Goal: Find specific page/section: Find specific page/section

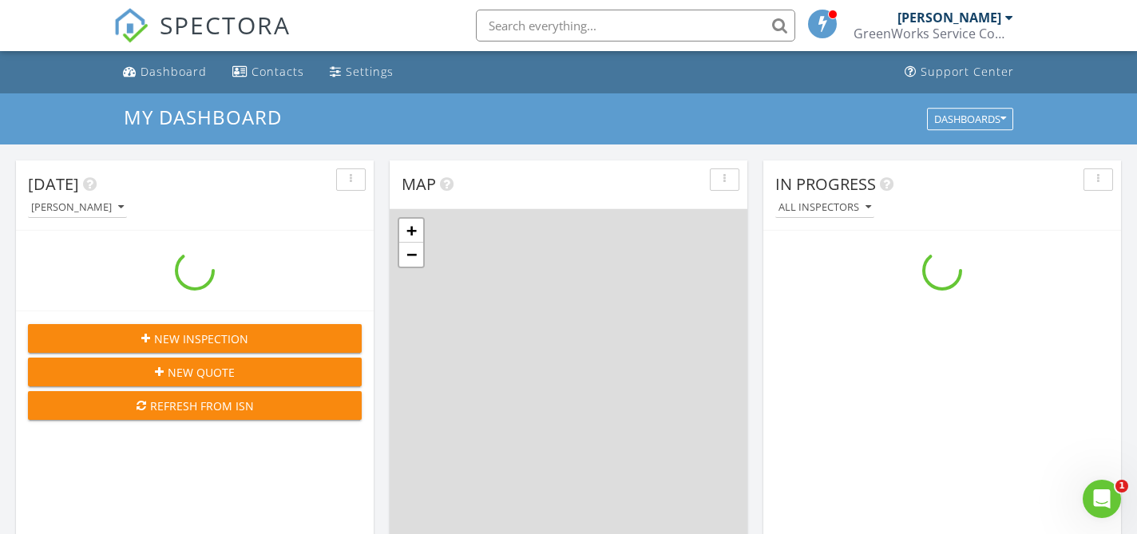
scroll to position [1454, 1138]
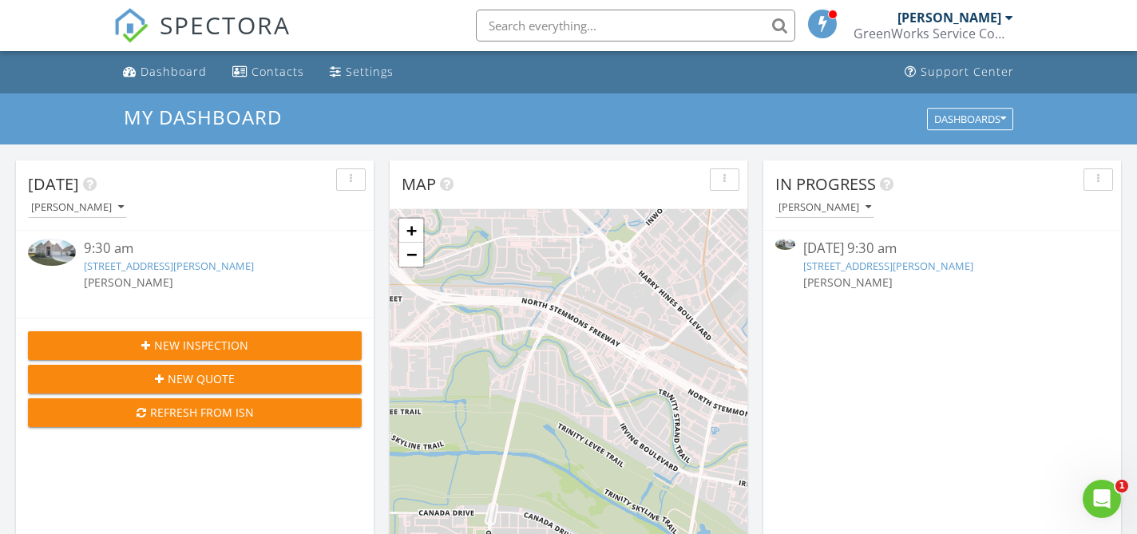
click at [164, 261] on link "[STREET_ADDRESS][PERSON_NAME]" at bounding box center [169, 266] width 170 height 14
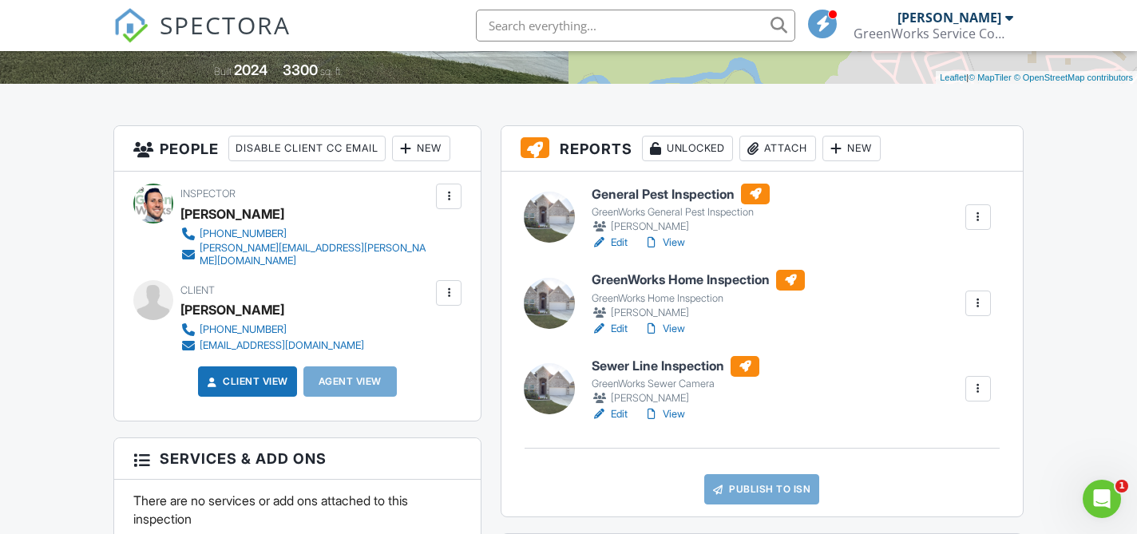
click at [678, 414] on link "View" at bounding box center [665, 414] width 42 height 16
click at [680, 329] on link "View" at bounding box center [665, 329] width 42 height 16
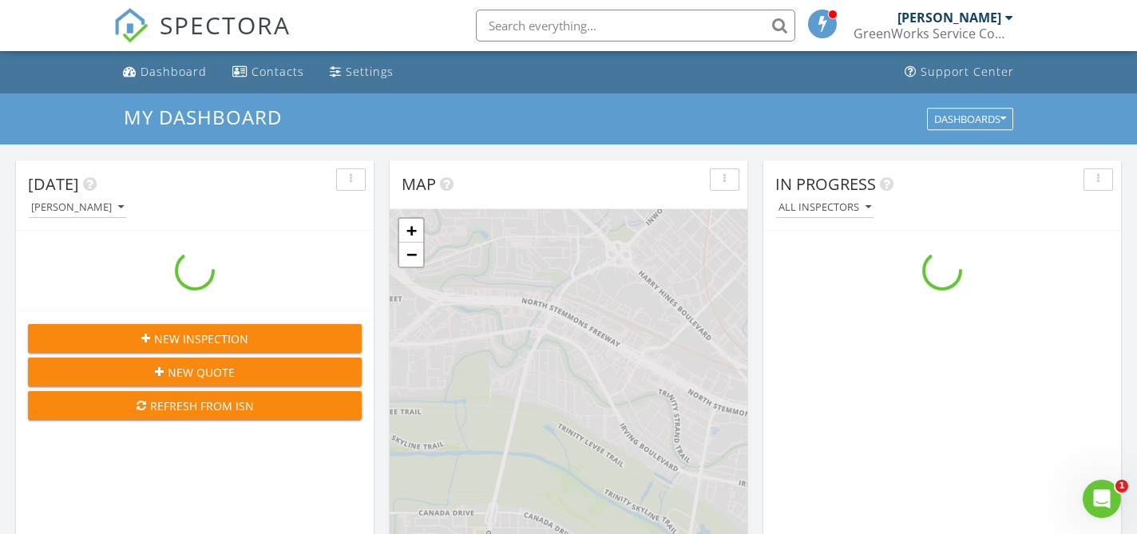
scroll to position [1454, 1138]
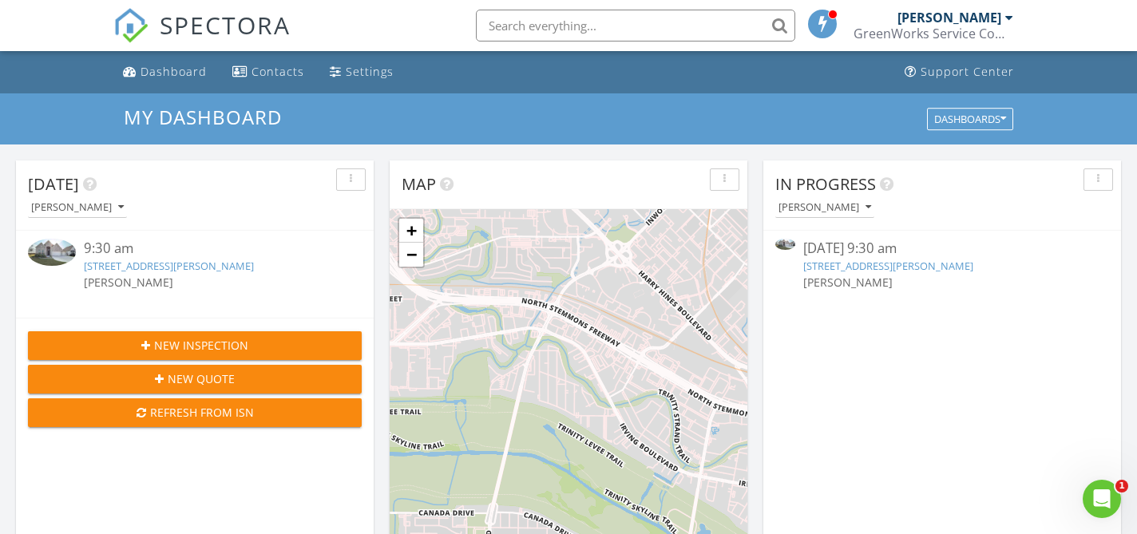
click at [131, 268] on link "[STREET_ADDRESS][PERSON_NAME]" at bounding box center [169, 266] width 170 height 14
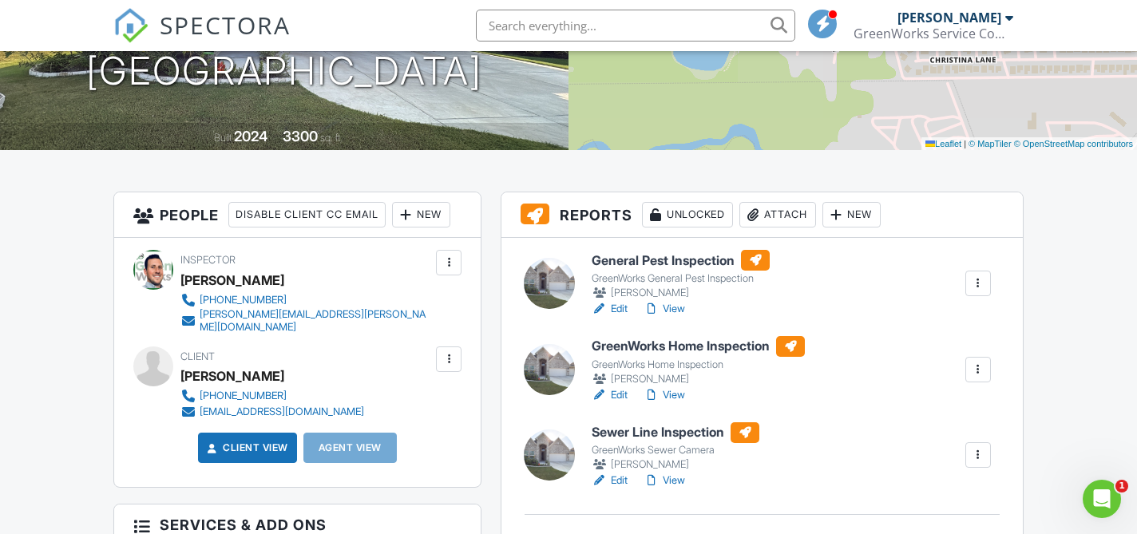
click at [676, 479] on link "View" at bounding box center [665, 481] width 42 height 16
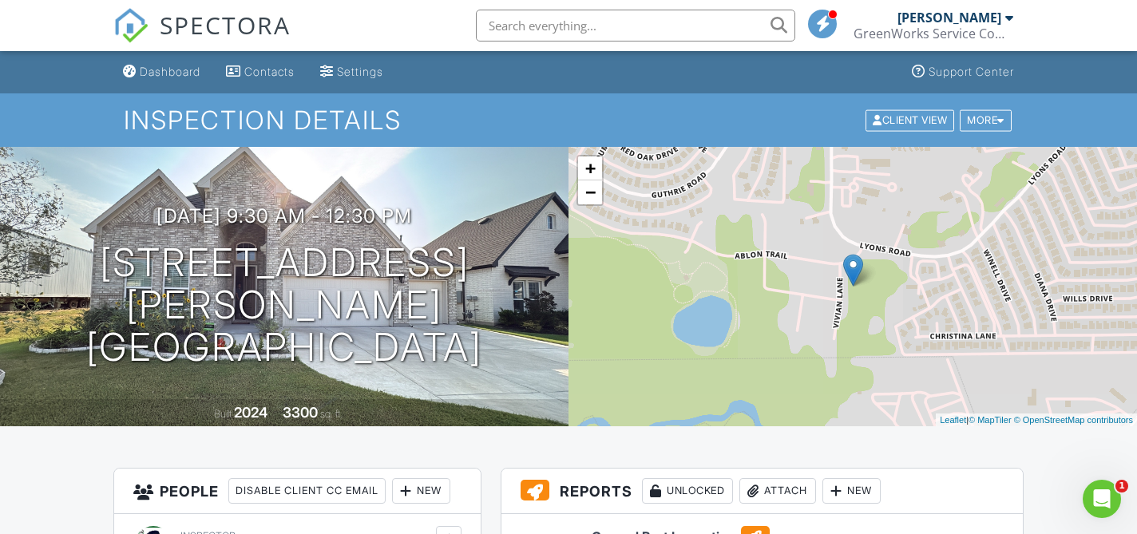
click at [719, 26] on input "text" at bounding box center [635, 26] width 319 height 32
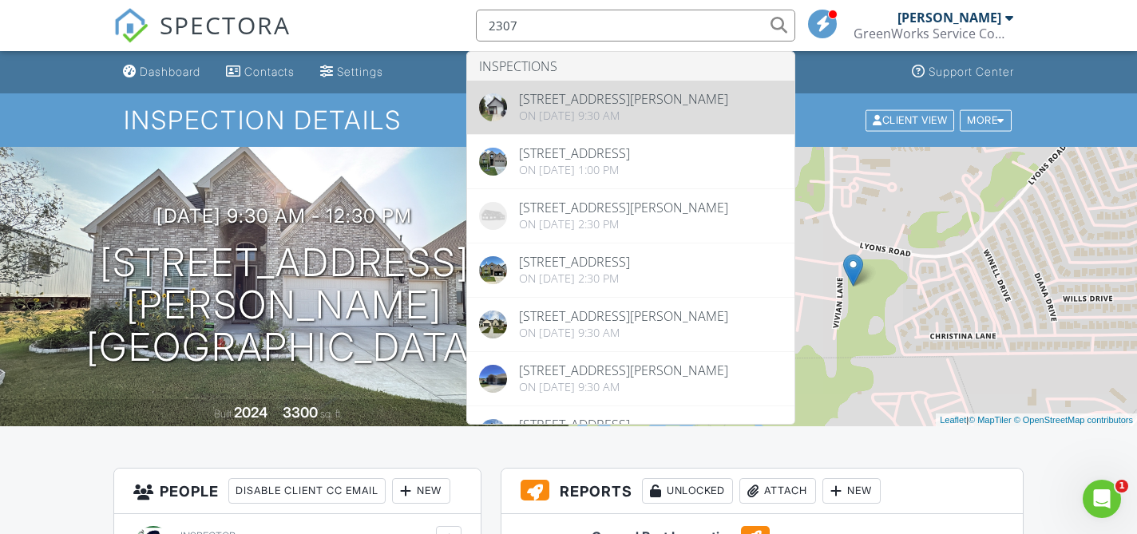
type input "2307"
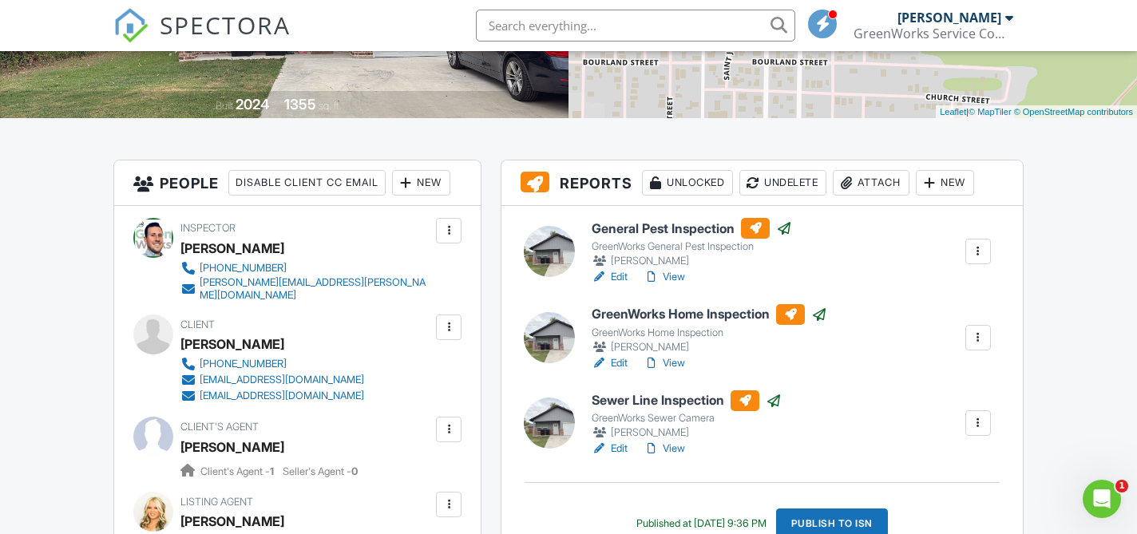
scroll to position [326, 0]
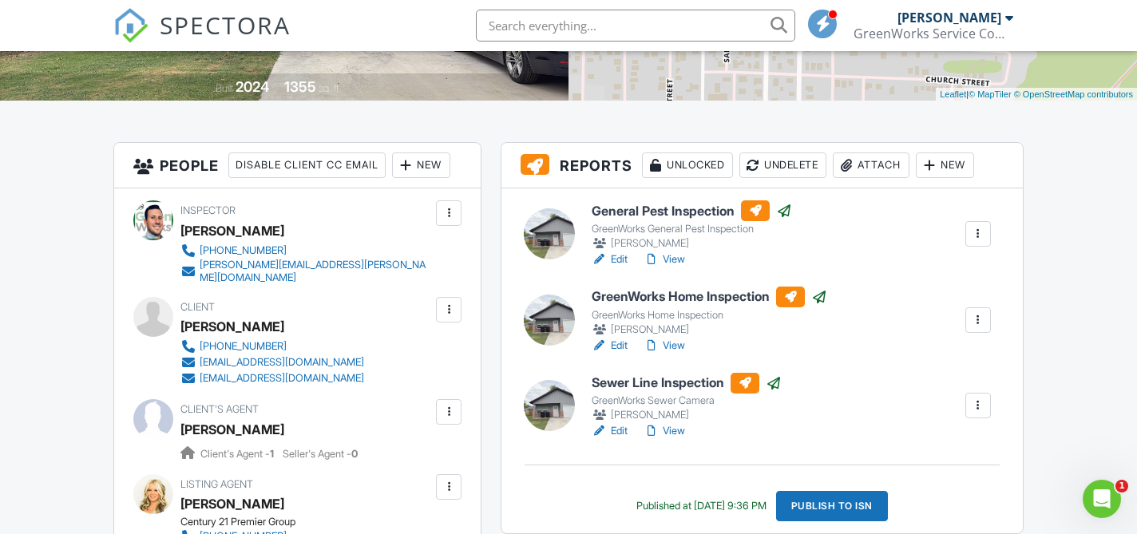
click at [673, 426] on link "View" at bounding box center [665, 431] width 42 height 16
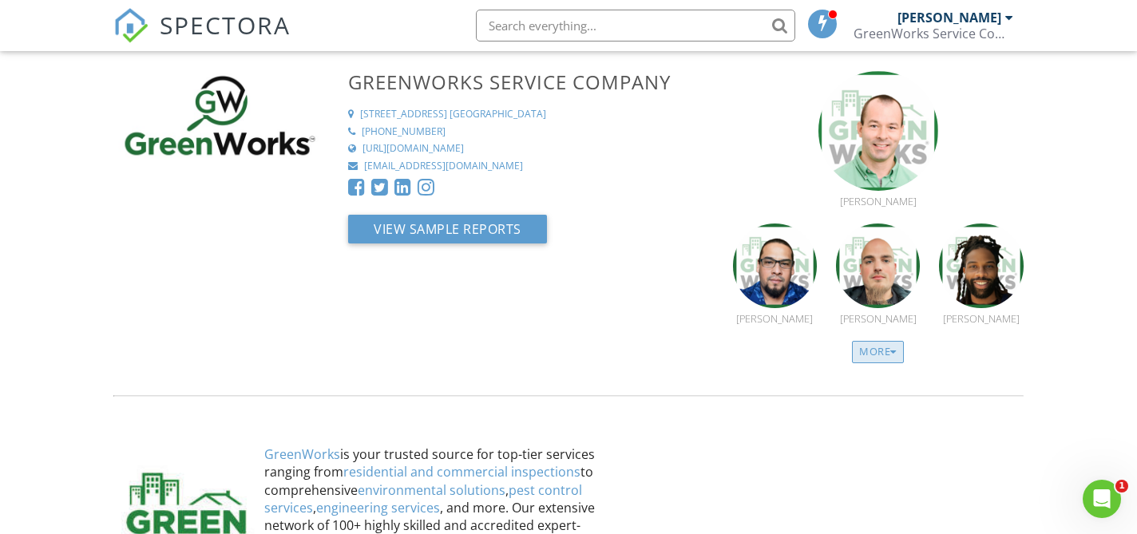
click at [889, 347] on div "More" at bounding box center [878, 352] width 52 height 22
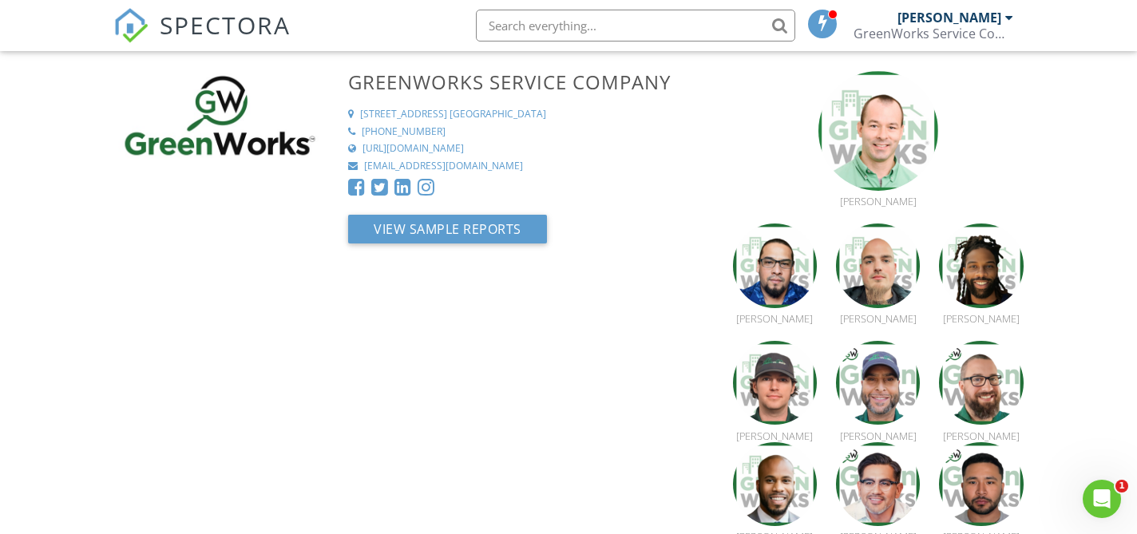
click at [139, 23] on img at bounding box center [130, 25] width 35 height 35
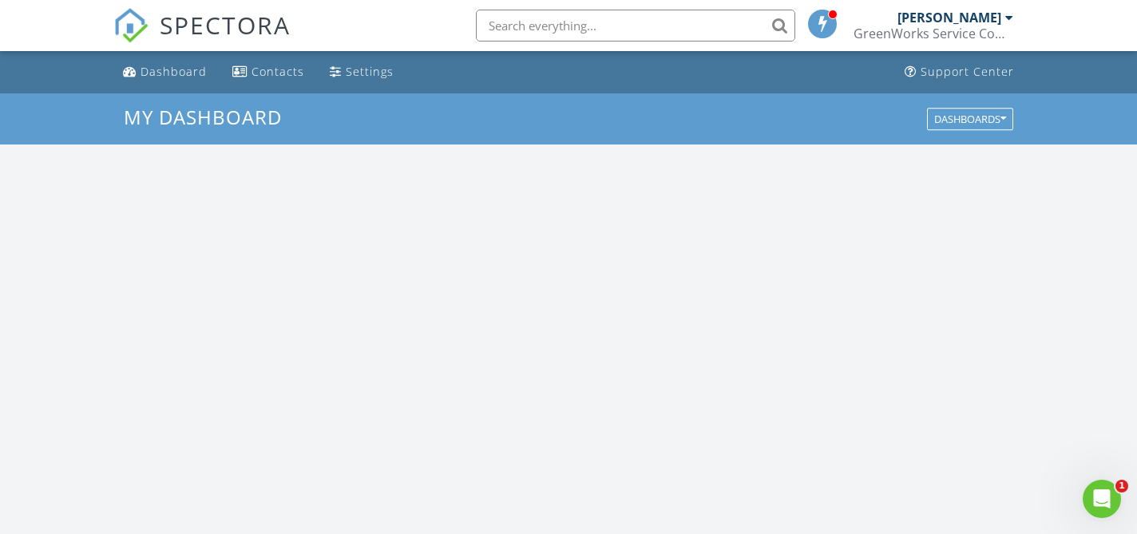
scroll to position [1454, 1138]
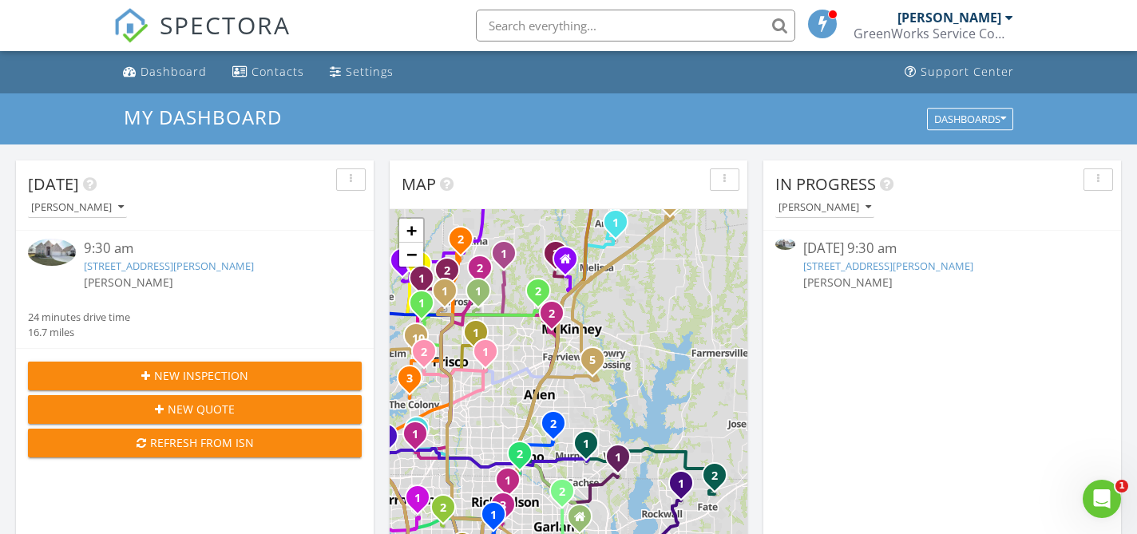
click at [176, 266] on link "6410 Vivian Ln, Garland, TX 75043" at bounding box center [169, 266] width 170 height 14
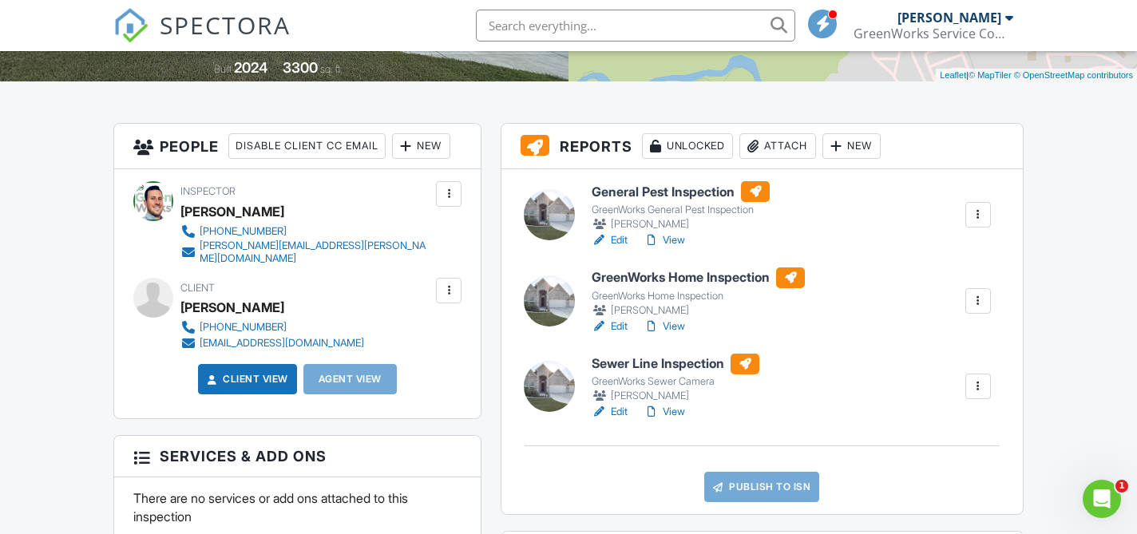
scroll to position [346, 0]
click at [676, 409] on link "View" at bounding box center [665, 411] width 42 height 16
